Goal: Transaction & Acquisition: Purchase product/service

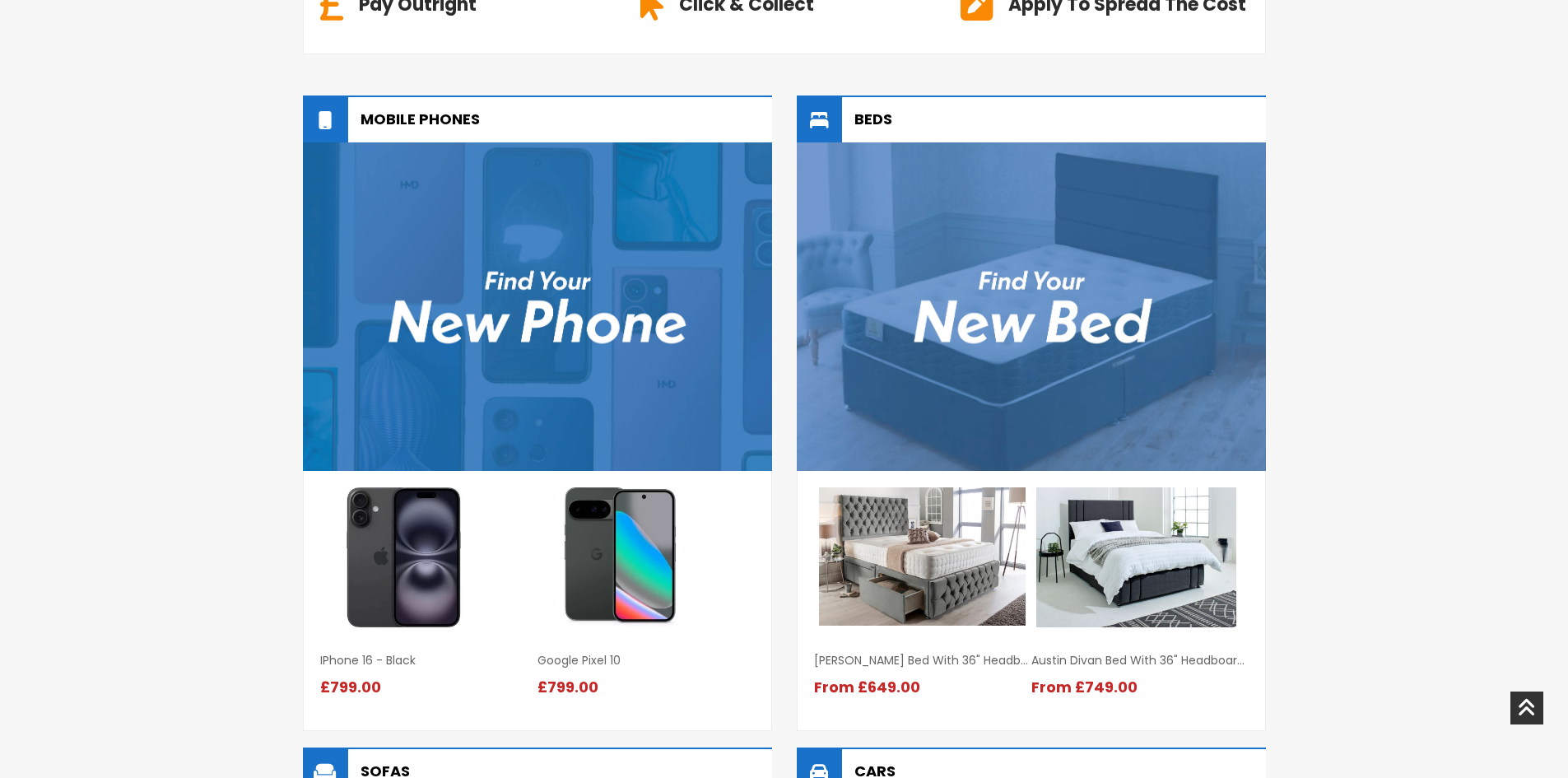
scroll to position [1023, 0]
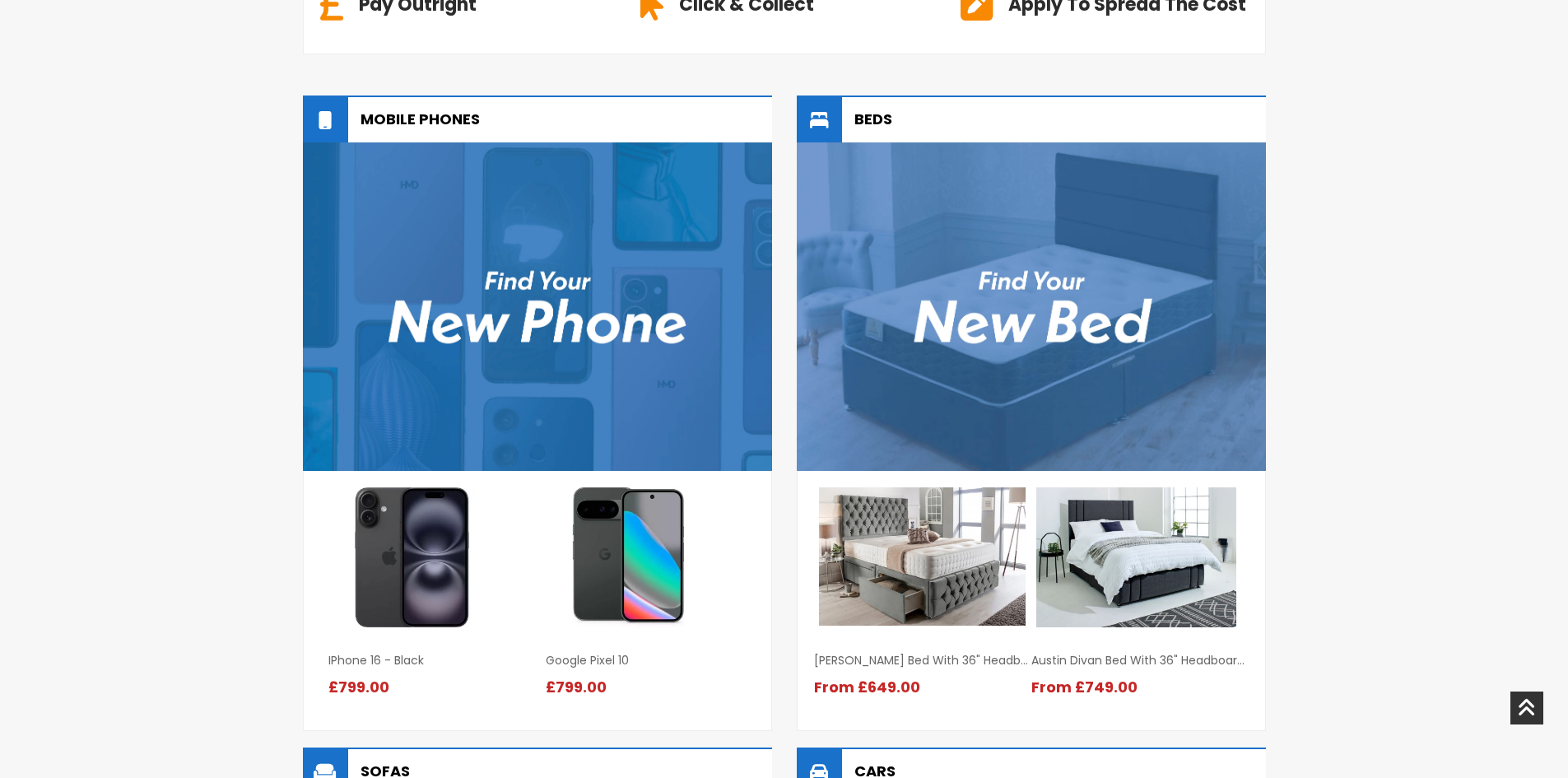
drag, startPoint x: 683, startPoint y: 595, endPoint x: 182, endPoint y: 612, distance: 501.3
click at [182, 612] on div "Mobile Phones iPhone 16 - Black Google Pixel 10" at bounding box center [784, 749] width 1568 height 1342
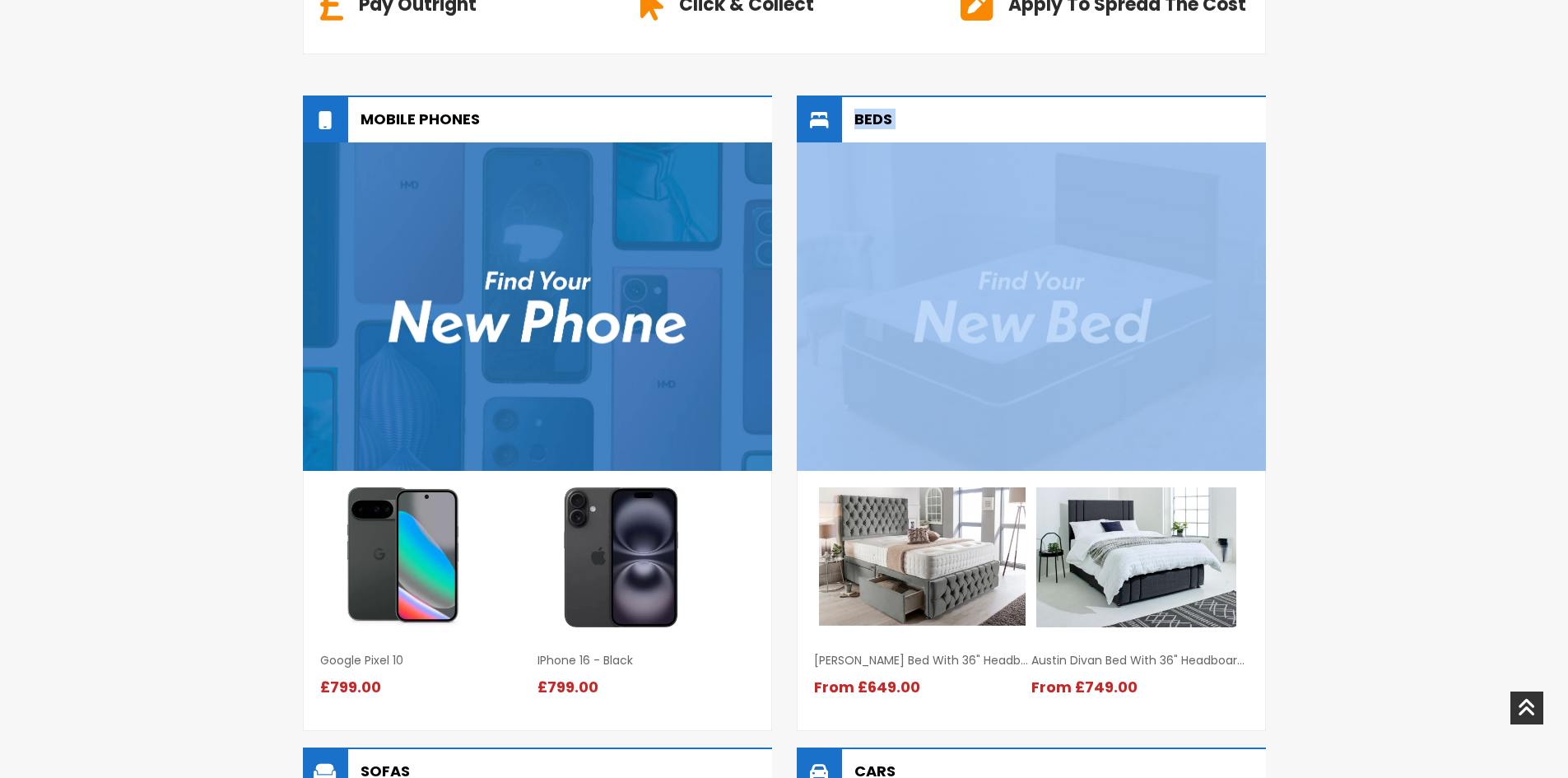
drag, startPoint x: 535, startPoint y: 632, endPoint x: 379, endPoint y: 618, distance: 156.6
click at [222, 638] on div "Mobile Phones iPhone 16 - Black Google Pixel 10" at bounding box center [784, 749] width 1568 height 1342
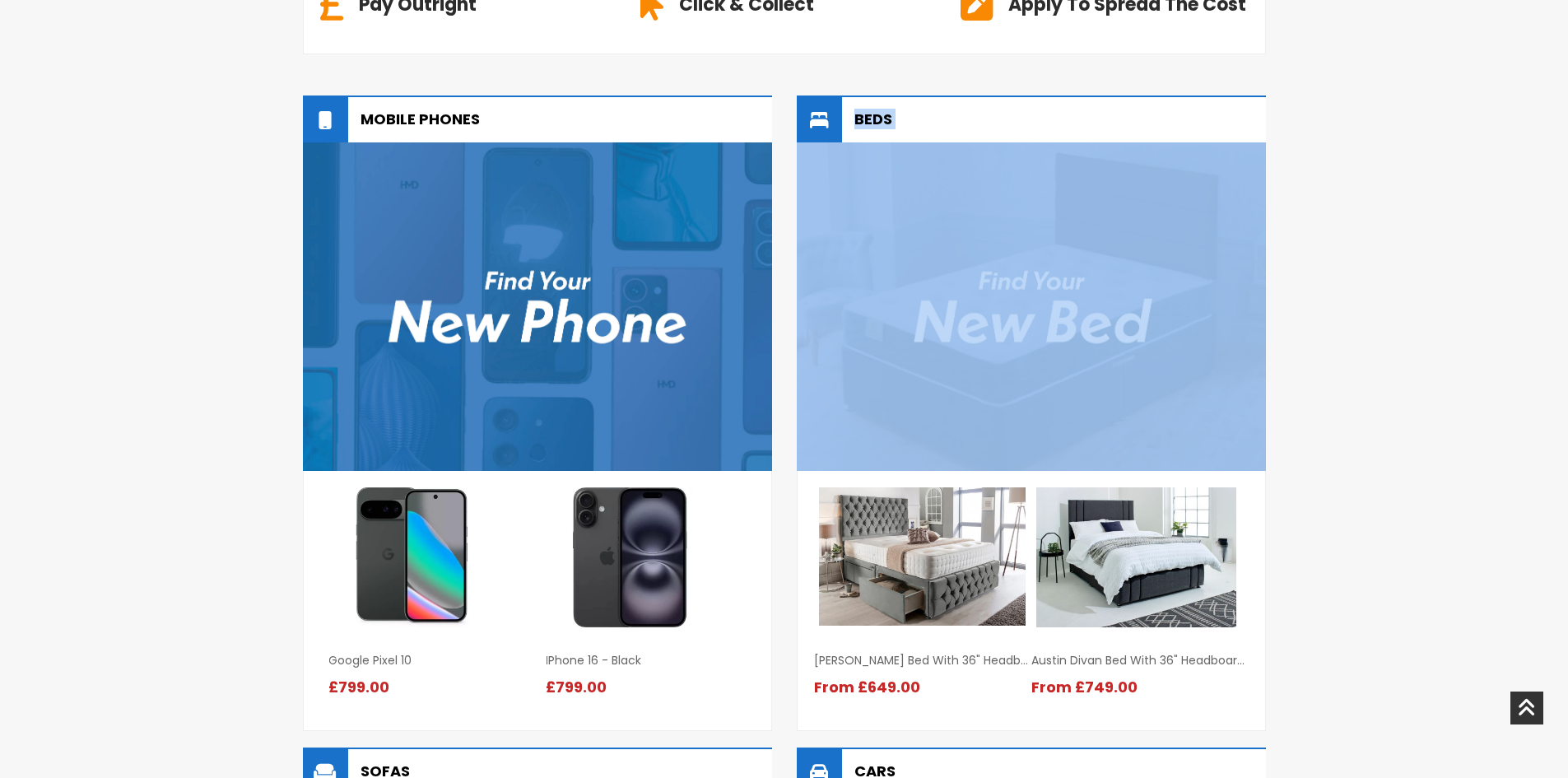
scroll to position [928, 0]
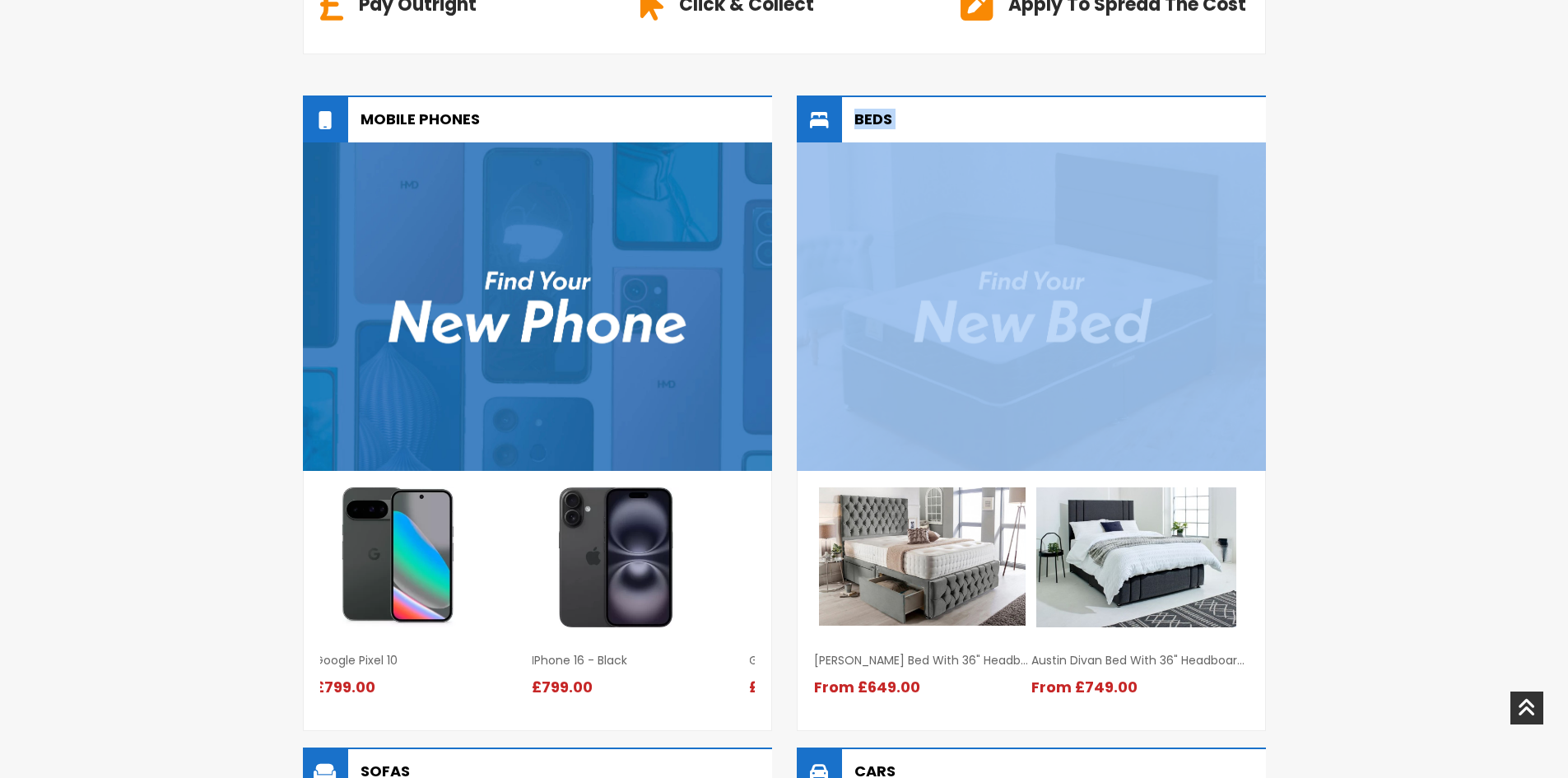
drag, startPoint x: 735, startPoint y: 618, endPoint x: 238, endPoint y: 639, distance: 497.4
click at [244, 639] on div "Mobile Phones iPhone 16 - Black Google Pixel 10" at bounding box center [784, 749] width 1568 height 1342
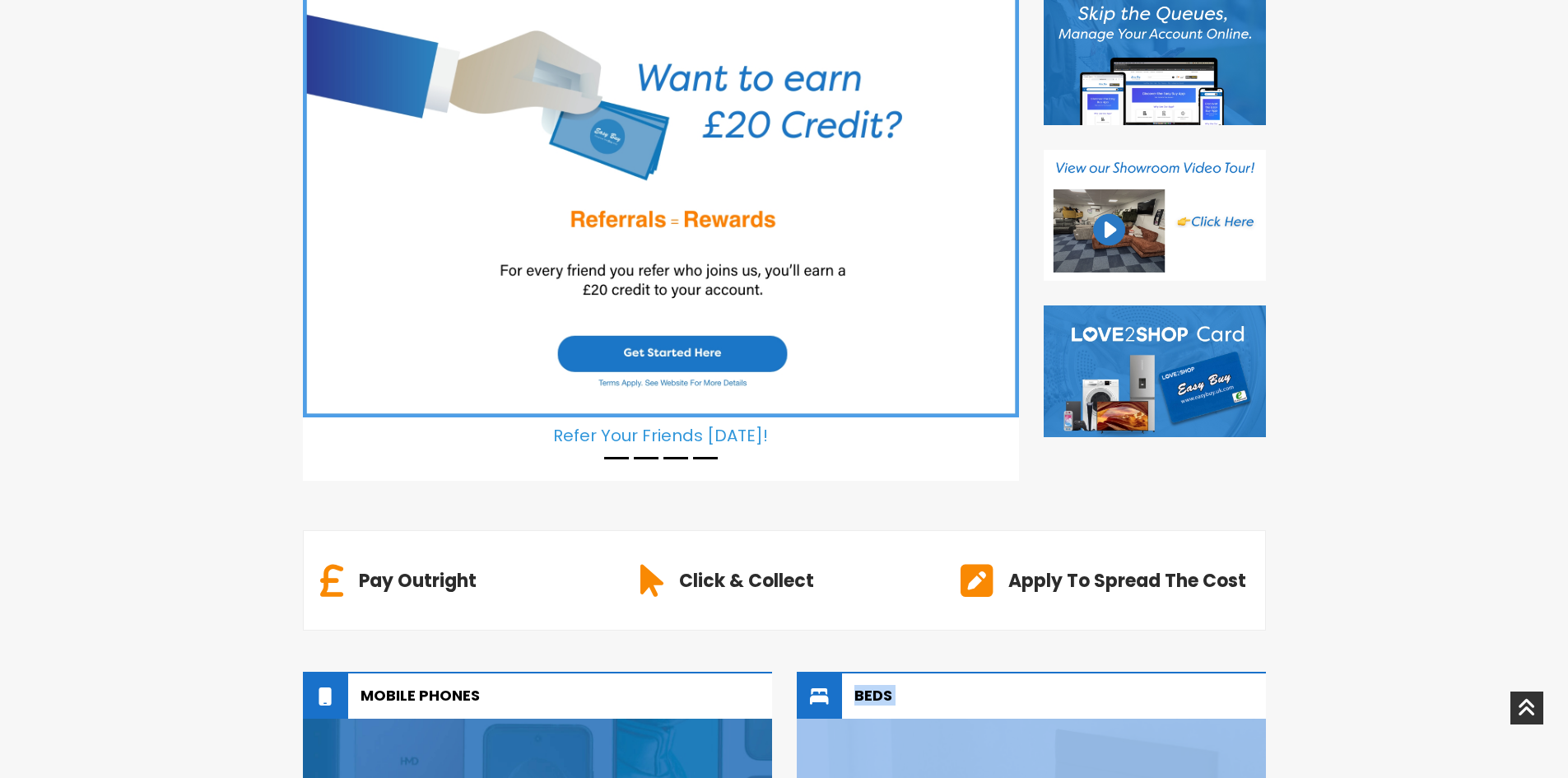
scroll to position [0, 0]
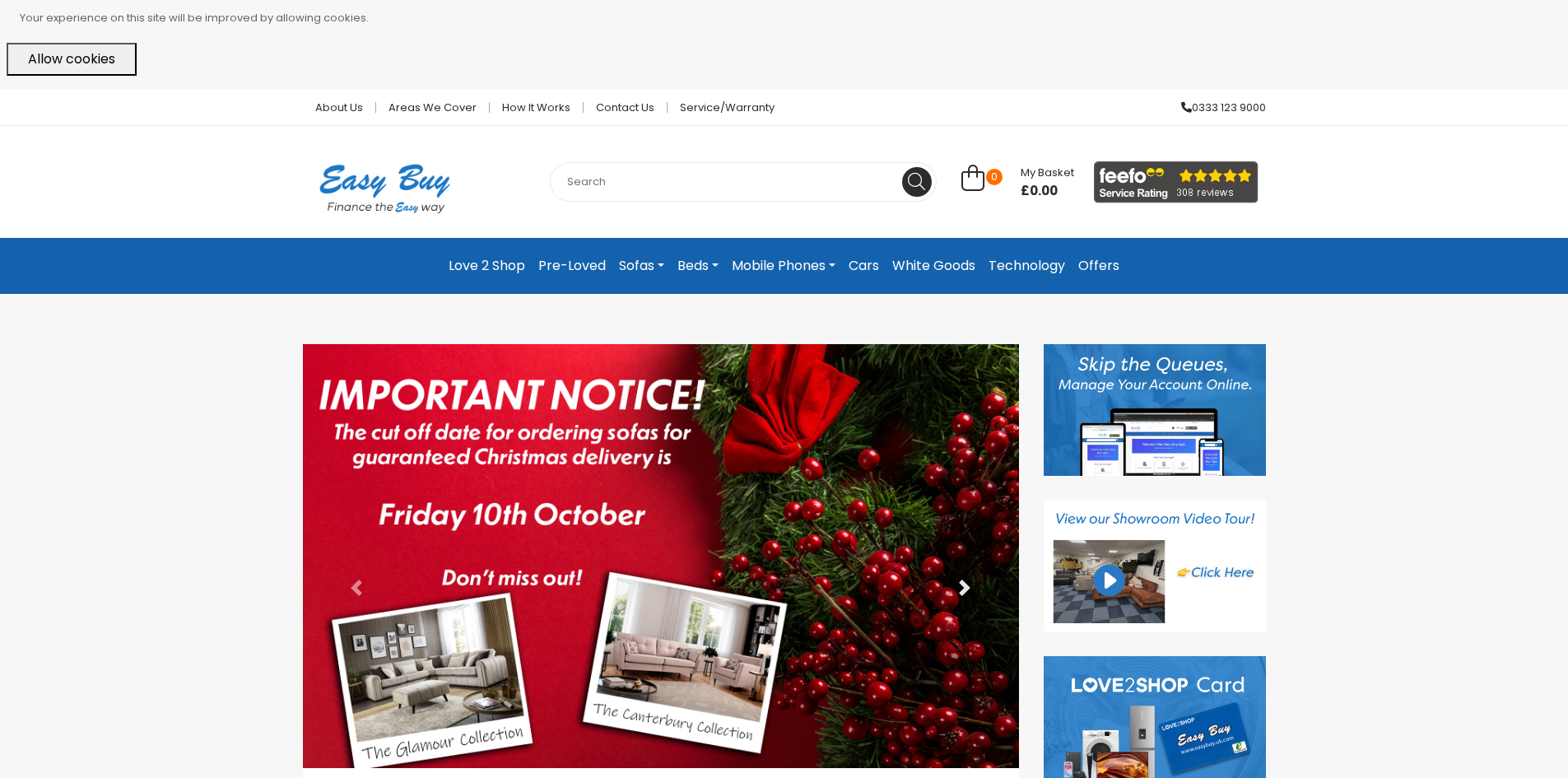
click at [956, 582] on link "Next" at bounding box center [965, 588] width 108 height 487
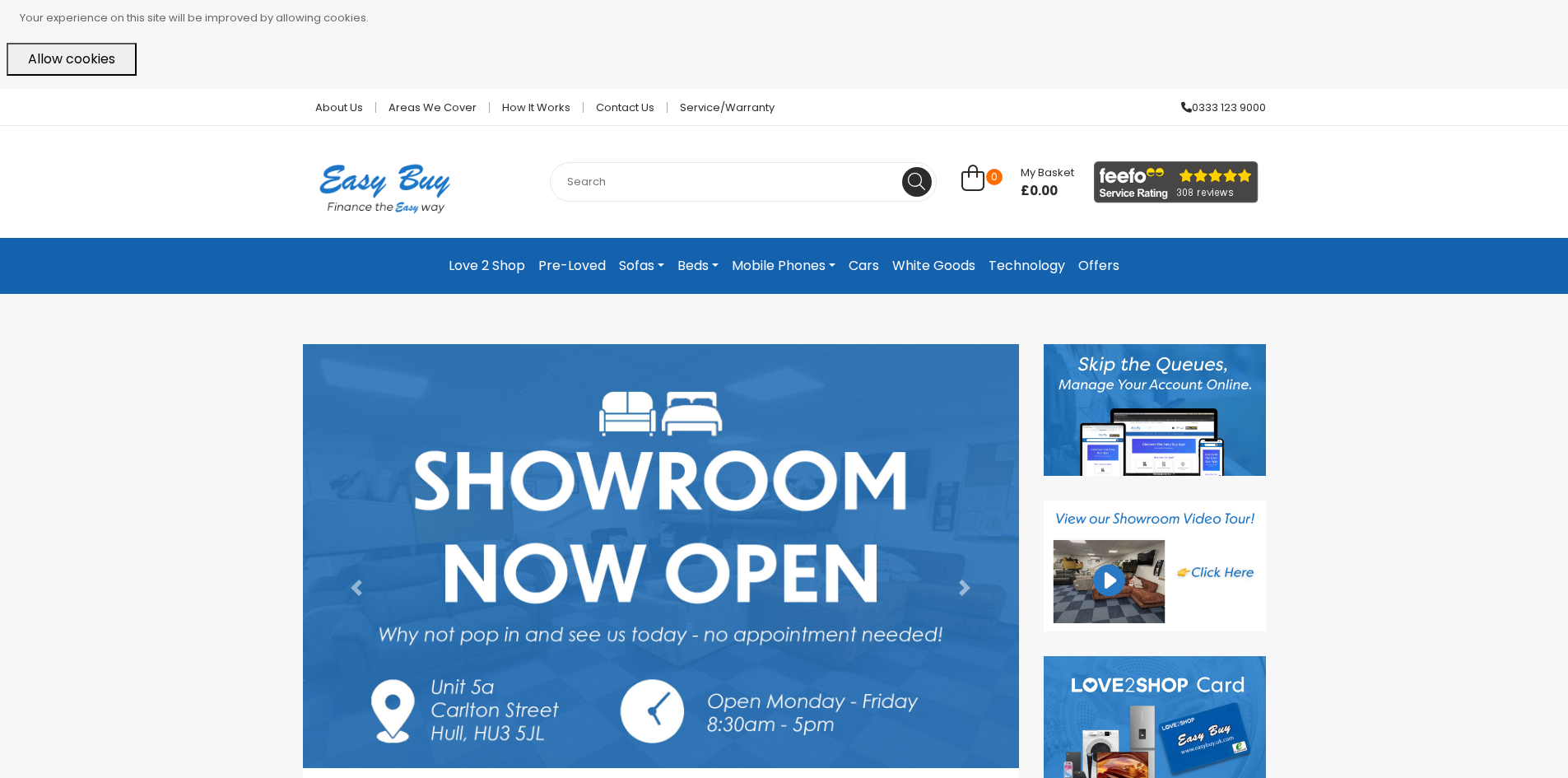
click at [486, 264] on link "Love 2 Shop" at bounding box center [487, 266] width 90 height 29
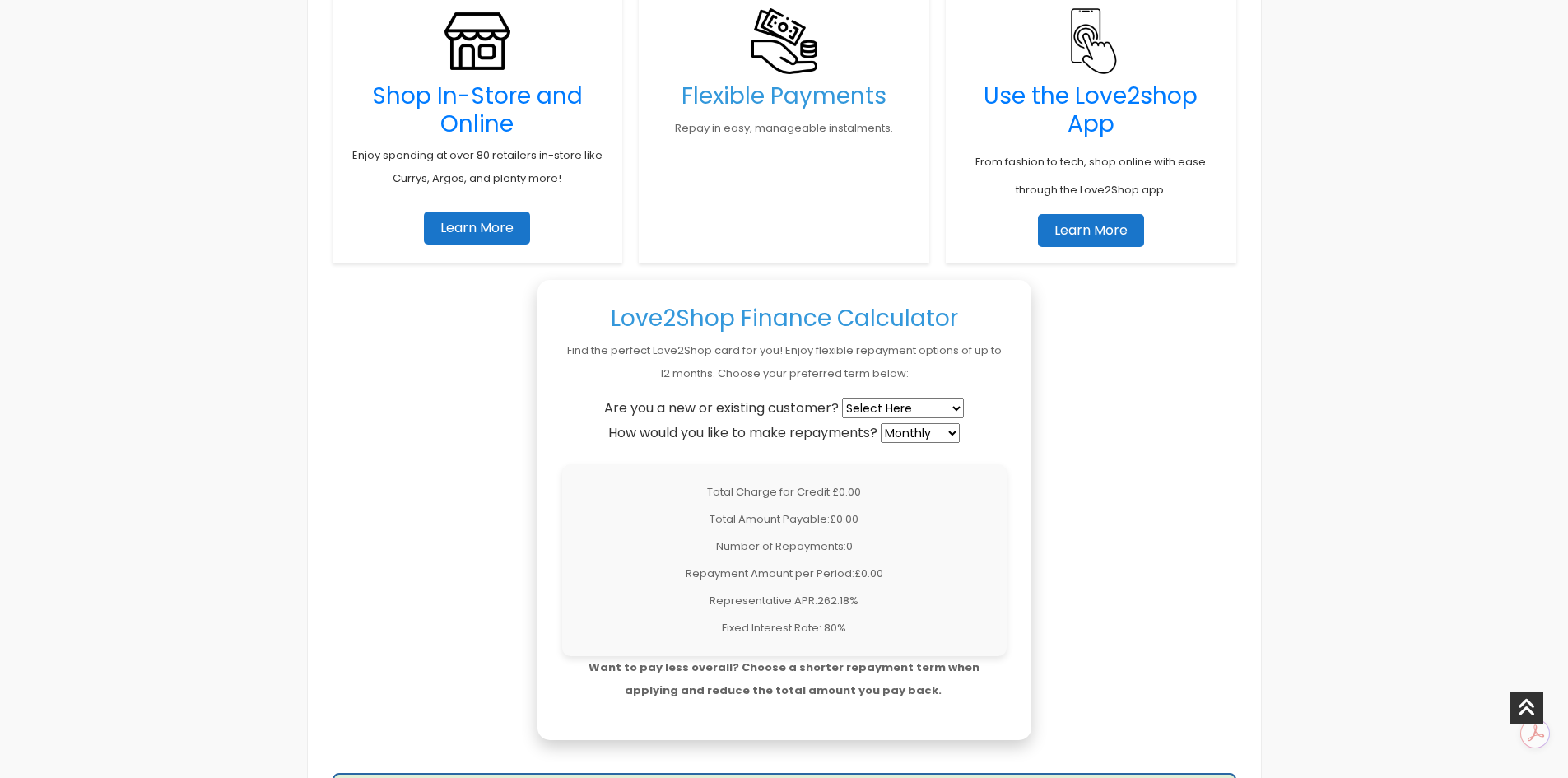
scroll to position [1318, 0]
